Goal: Task Accomplishment & Management: Use online tool/utility

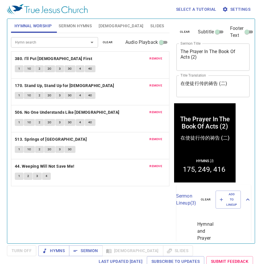
click at [195, 58] on textarea "The Prayer In The Book Of Acts (2)" at bounding box center [213, 57] width 65 height 17
type textarea "The Prayer In The Book Of Acts (3)"
click at [226, 83] on textarea "在使徒行传的祷告 (二)" at bounding box center [213, 86] width 65 height 11
type textarea "在使徒行传的祷告 (三)"
click at [158, 58] on span "remove" at bounding box center [156, 58] width 13 height 5
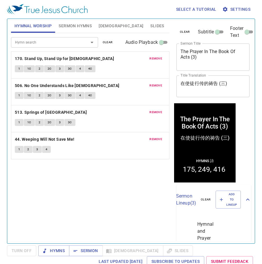
click at [158, 58] on span "remove" at bounding box center [156, 58] width 13 height 5
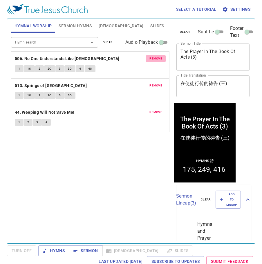
click at [158, 58] on span "remove" at bounding box center [156, 58] width 13 height 5
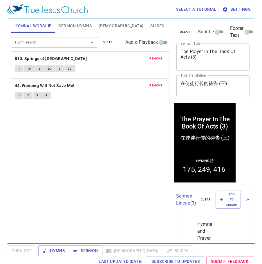
click at [158, 58] on span "remove" at bounding box center [156, 58] width 13 height 5
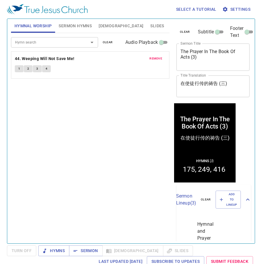
click at [158, 58] on span "remove" at bounding box center [156, 58] width 13 height 5
click at [48, 41] on input "Hymn search" at bounding box center [46, 42] width 67 height 7
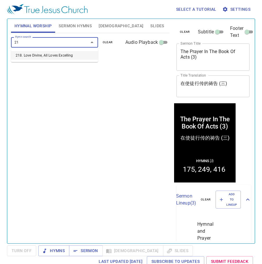
type input "218"
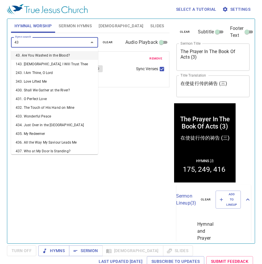
type input "439"
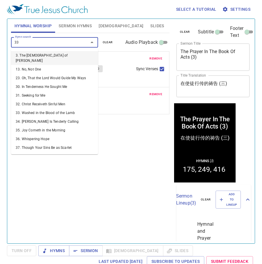
type input "332"
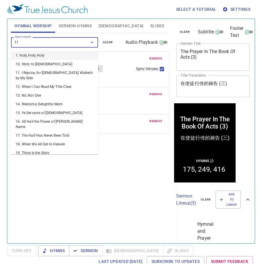
type input "112"
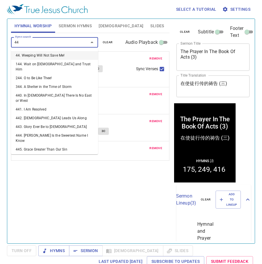
type input "440"
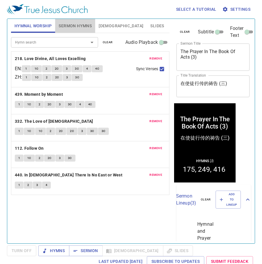
click at [73, 27] on span "Sermon Hymns" at bounding box center [75, 25] width 33 height 7
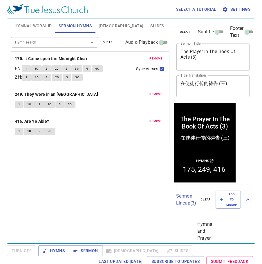
click at [155, 56] on button "remove" at bounding box center [156, 58] width 20 height 7
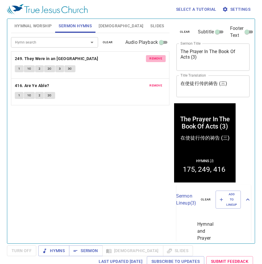
click at [155, 56] on button "remove" at bounding box center [156, 58] width 20 height 7
click at [155, 82] on button "remove" at bounding box center [156, 85] width 20 height 7
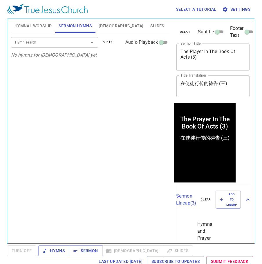
click at [61, 37] on div "Hymn search Hymn search clear Audio Playback" at bounding box center [90, 42] width 159 height 19
click at [60, 45] on input "Hymn search" at bounding box center [46, 42] width 67 height 7
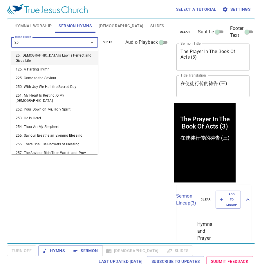
type input "257"
type input "259"
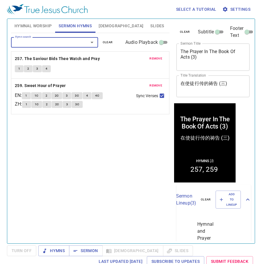
click at [29, 25] on span "Hymnal Worship" at bounding box center [33, 25] width 37 height 7
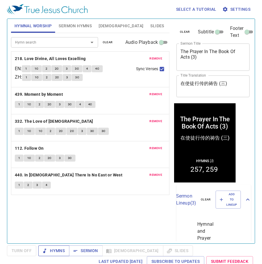
click at [58, 251] on span "Hymns" at bounding box center [54, 250] width 22 height 7
click at [81, 23] on span "Sermon Hymns" at bounding box center [75, 25] width 33 height 7
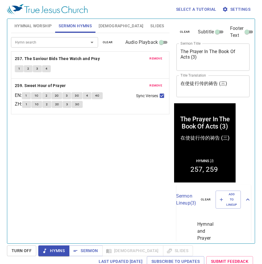
click at [105, 21] on button "[DEMOGRAPHIC_DATA]" at bounding box center [121, 26] width 52 height 14
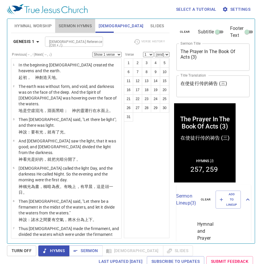
click at [79, 22] on span "Sermon Hymns" at bounding box center [75, 25] width 33 height 7
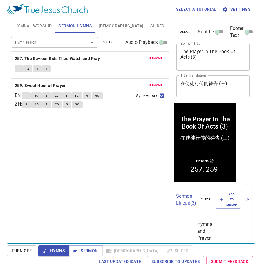
click at [29, 30] on button "Hymnal Worship" at bounding box center [33, 26] width 44 height 14
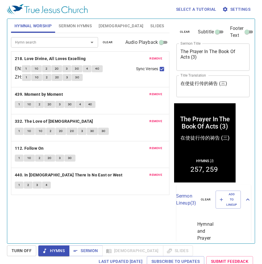
click at [76, 21] on button "Sermon Hymns" at bounding box center [75, 26] width 40 height 14
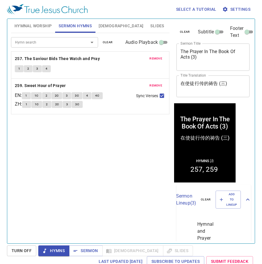
click at [49, 17] on div "Select a tutorial Settings" at bounding box center [130, 9] width 246 height 19
click at [40, 26] on span "Hymnal Worship" at bounding box center [33, 25] width 37 height 7
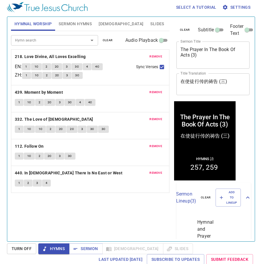
scroll to position [3, 0]
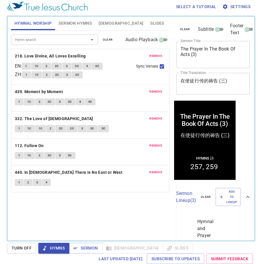
click at [75, 211] on div "Hymn search Hymn search clear Audio Playback remove 218. Love Divine, All Loves…" at bounding box center [90, 134] width 159 height 206
click at [87, 249] on span "Sermon" at bounding box center [86, 248] width 24 height 7
click at [55, 248] on span "Hymns" at bounding box center [54, 248] width 22 height 7
click at [30, 67] on button "1" at bounding box center [26, 66] width 9 height 7
click at [27, 66] on span "1" at bounding box center [26, 66] width 2 height 5
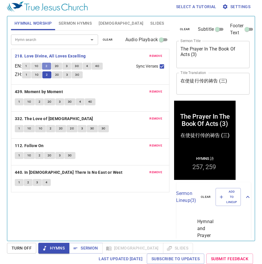
click at [48, 66] on button "2" at bounding box center [46, 66] width 9 height 7
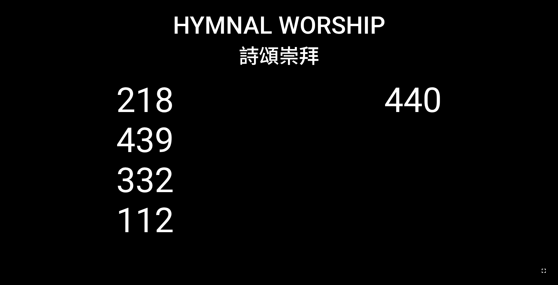
click at [232, 185] on icon "button" at bounding box center [543, 271] width 4 height 4
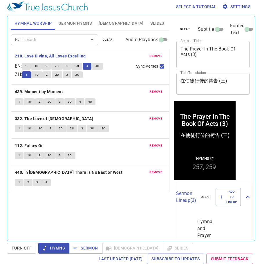
scroll to position [3, 0]
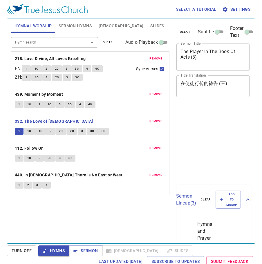
scroll to position [3, 0]
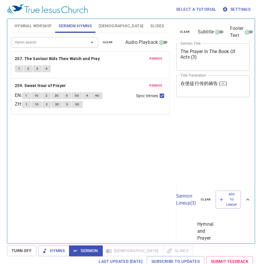
scroll to position [3, 0]
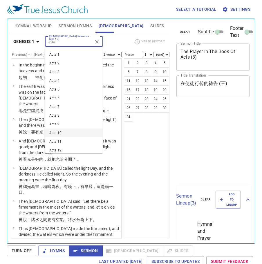
scroll to position [3, 0]
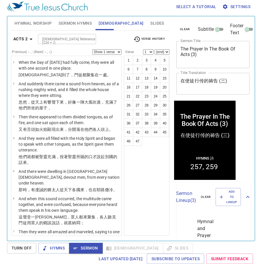
scroll to position [533, 0]
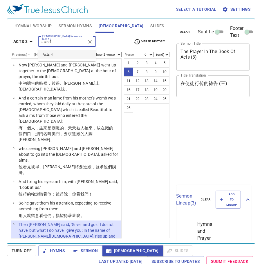
select select "6"
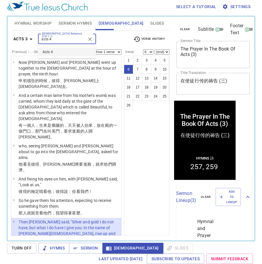
type input "acts 4"
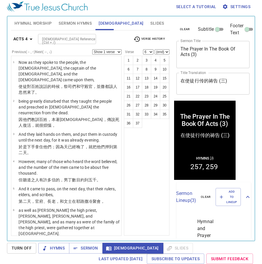
scroll to position [0, 0]
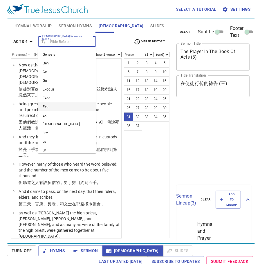
select select "31"
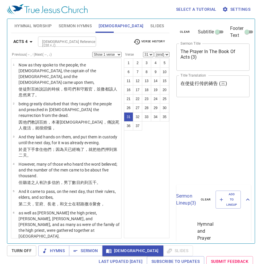
select select "31"
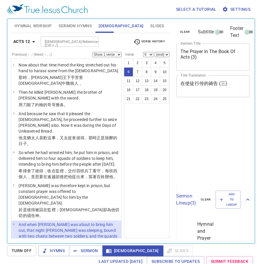
select select "6"
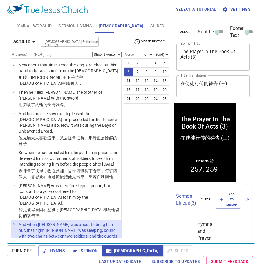
scroll to position [58, 0]
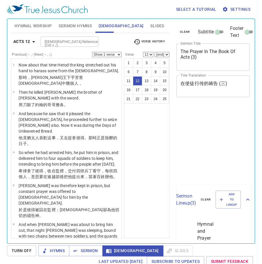
select select "12"
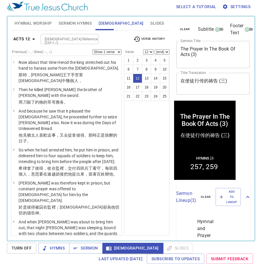
scroll to position [346, 0]
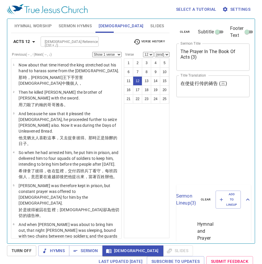
select select "12"
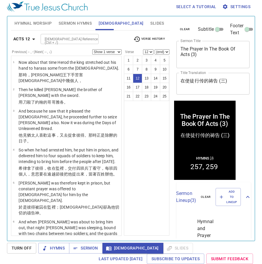
scroll to position [346, 0]
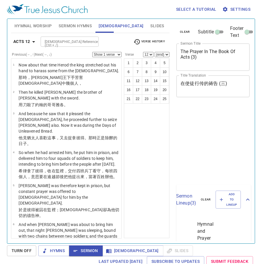
select select "12"
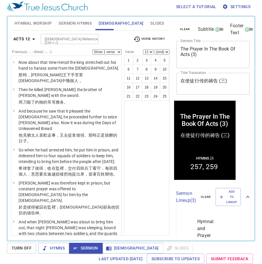
scroll to position [290, 0]
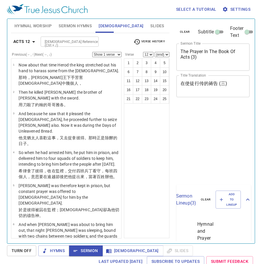
select select "12"
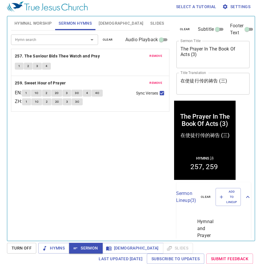
scroll to position [157, 0]
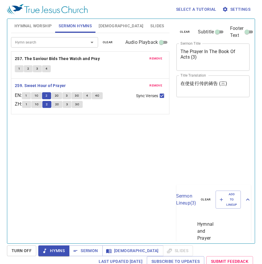
scroll to position [3, 0]
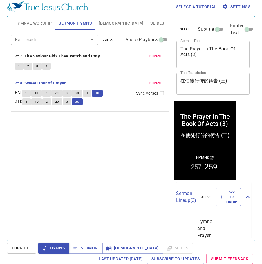
scroll to position [157, 0]
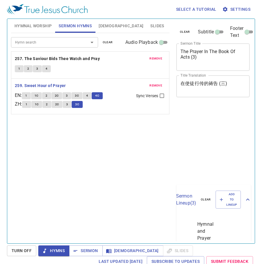
scroll to position [3, 0]
